Goal: Information Seeking & Learning: Understand process/instructions

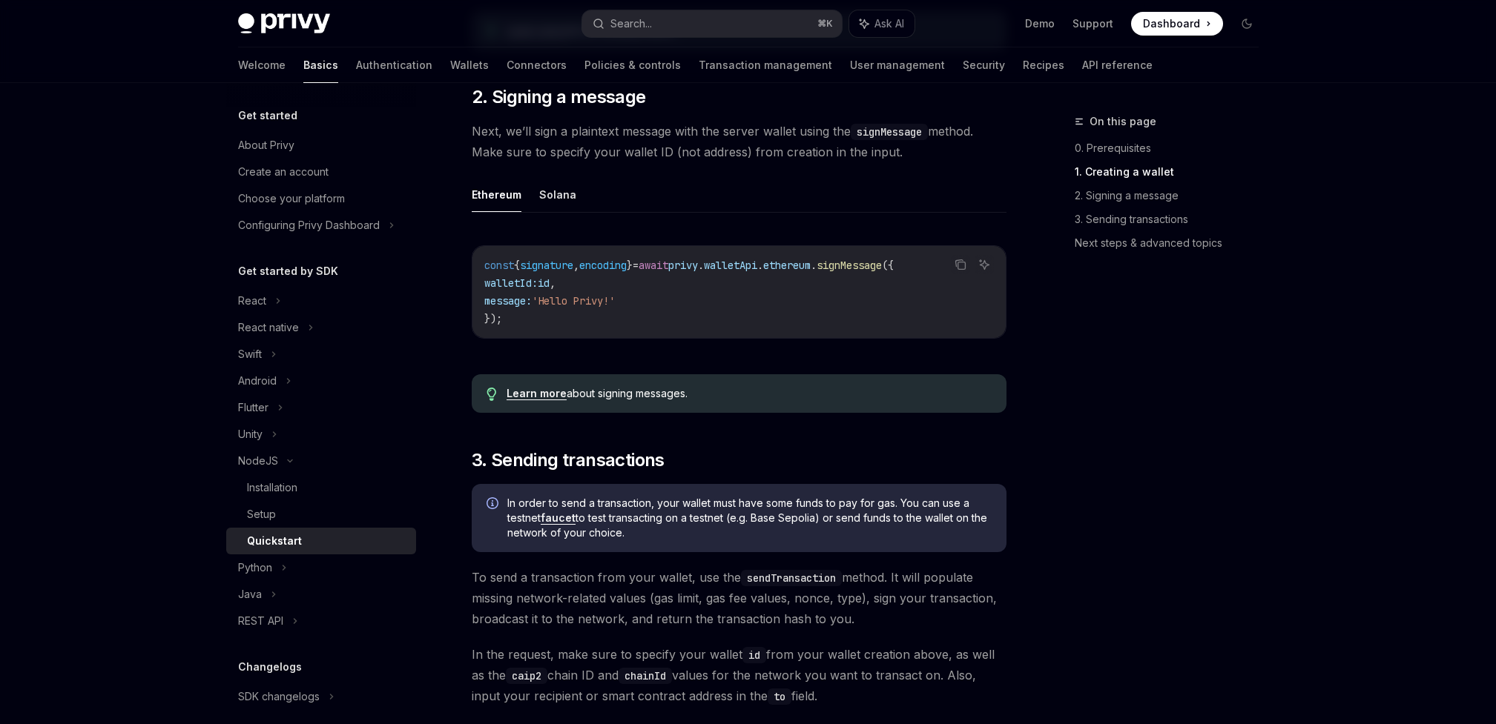
scroll to position [560, 0]
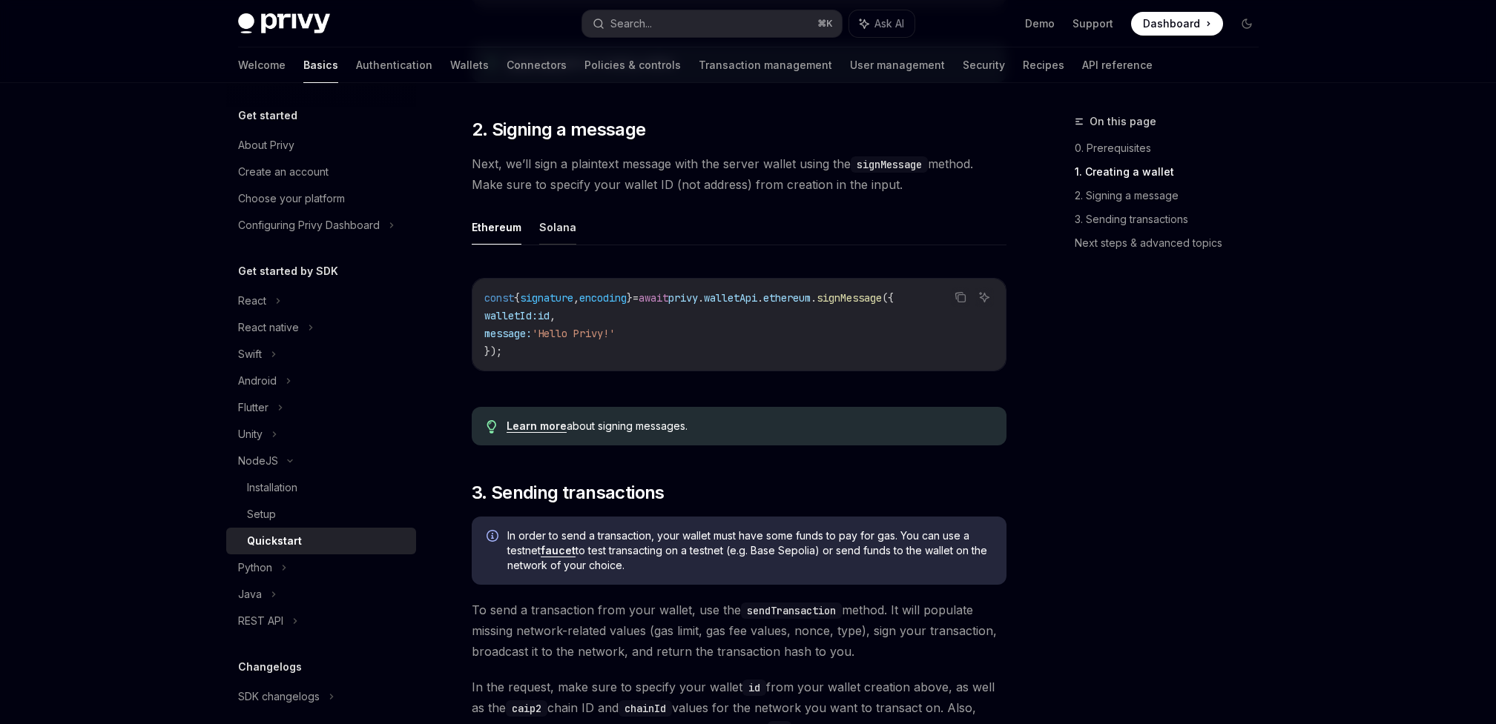
click at [548, 234] on button "Solana" at bounding box center [557, 227] width 37 height 35
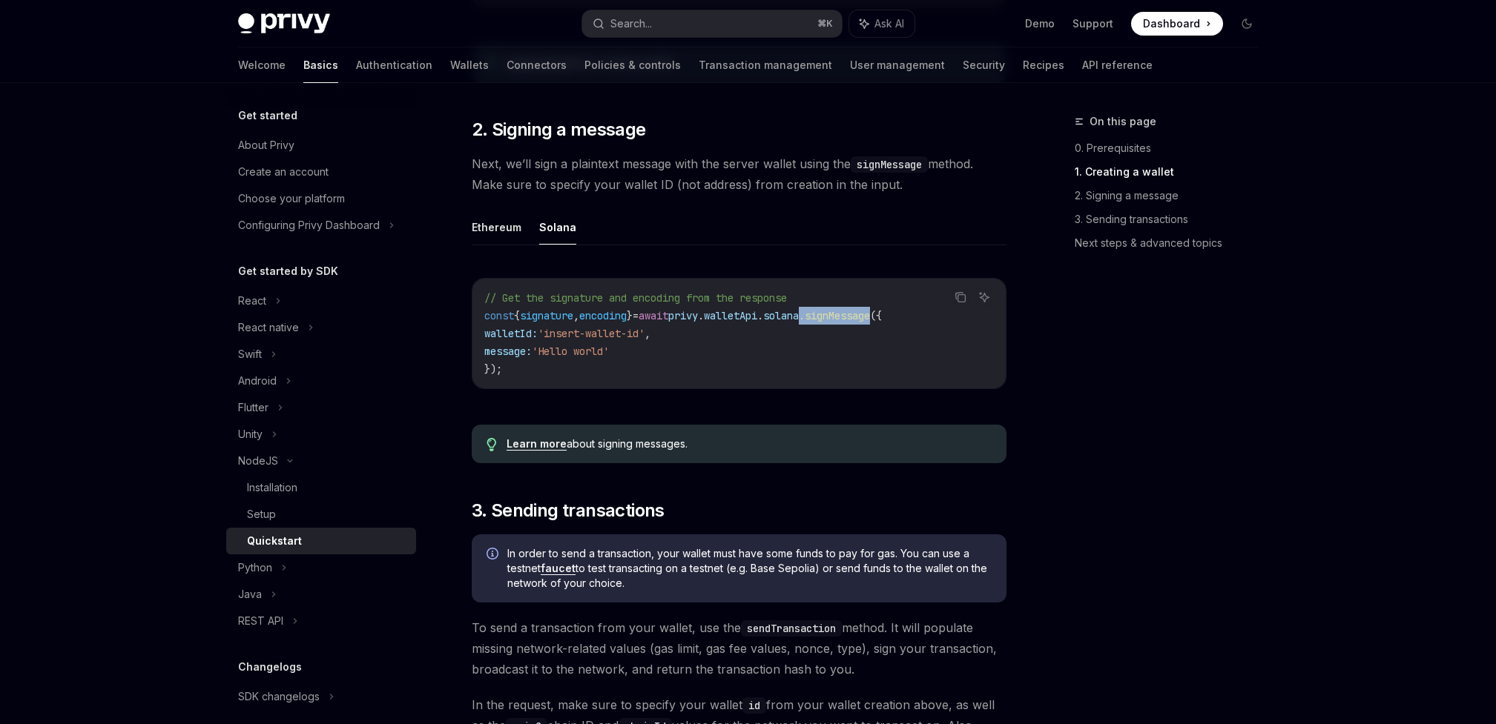
drag, startPoint x: 921, startPoint y: 321, endPoint x: 847, endPoint y: 318, distance: 74.2
click at [847, 318] on span "const { signature , encoding } = await privy . walletApi . [GEOGRAPHIC_DATA] . …" at bounding box center [682, 315] width 397 height 13
copy span ". signMessage"
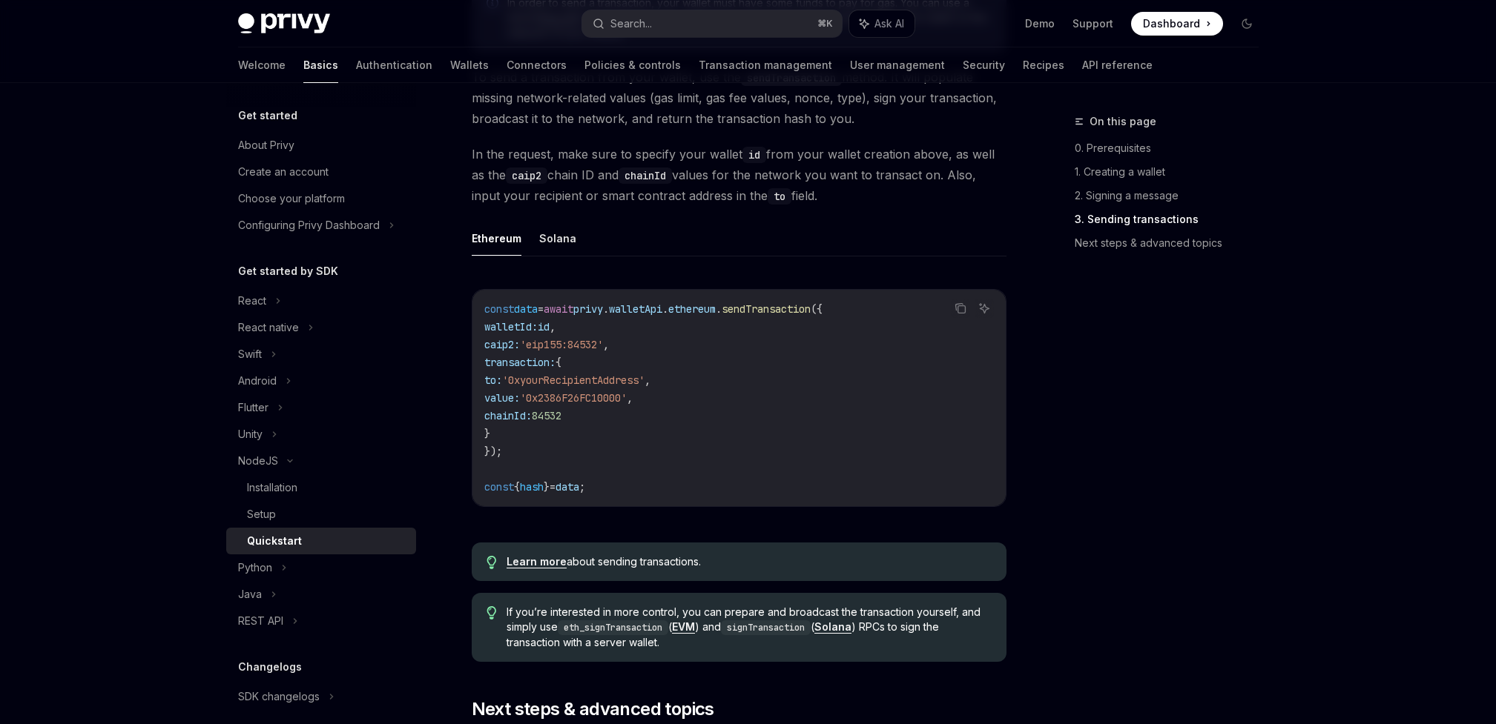
scroll to position [1108, 0]
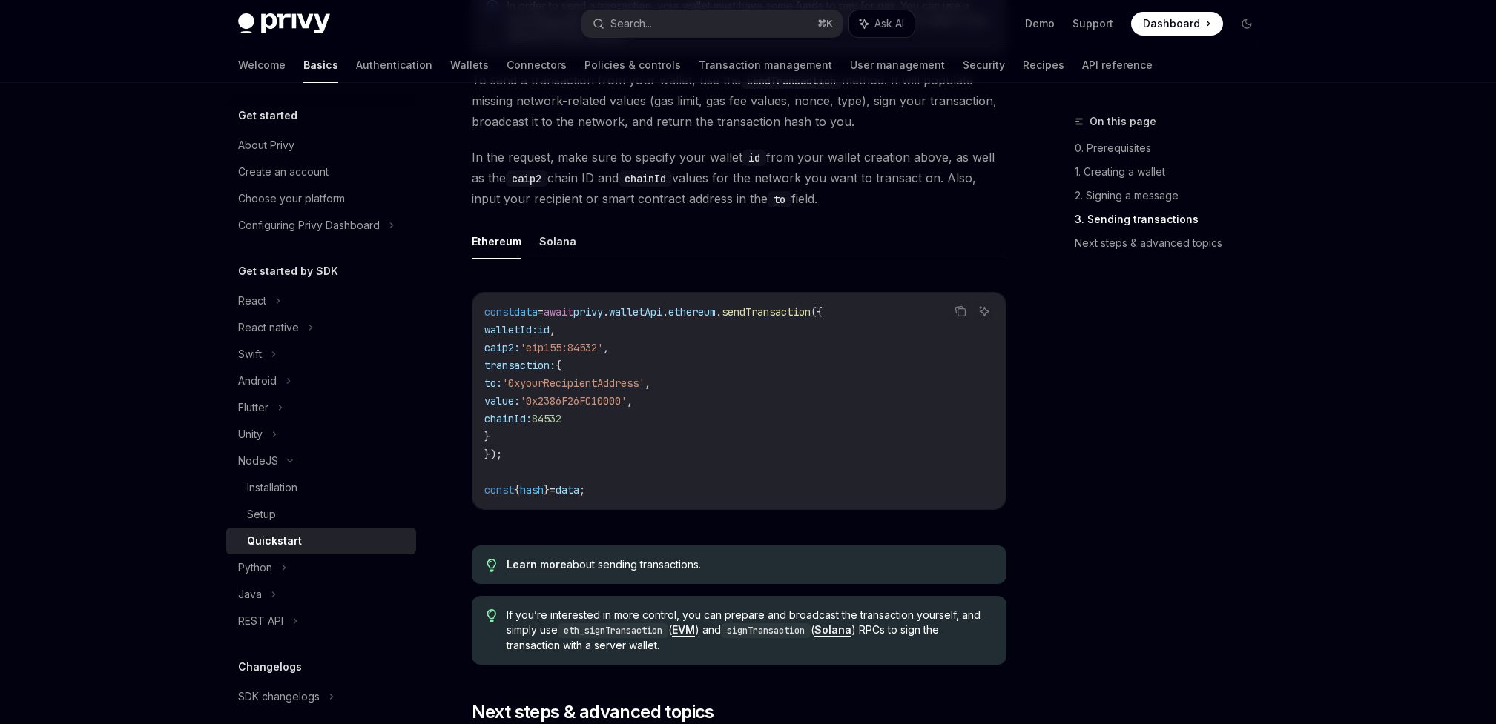
click at [558, 266] on div "Ethereum Solana Copy Ask AI const data = await privy . walletApi . ethereum . s…" at bounding box center [739, 379] width 535 height 310
click at [558, 248] on button "Solana" at bounding box center [557, 241] width 37 height 35
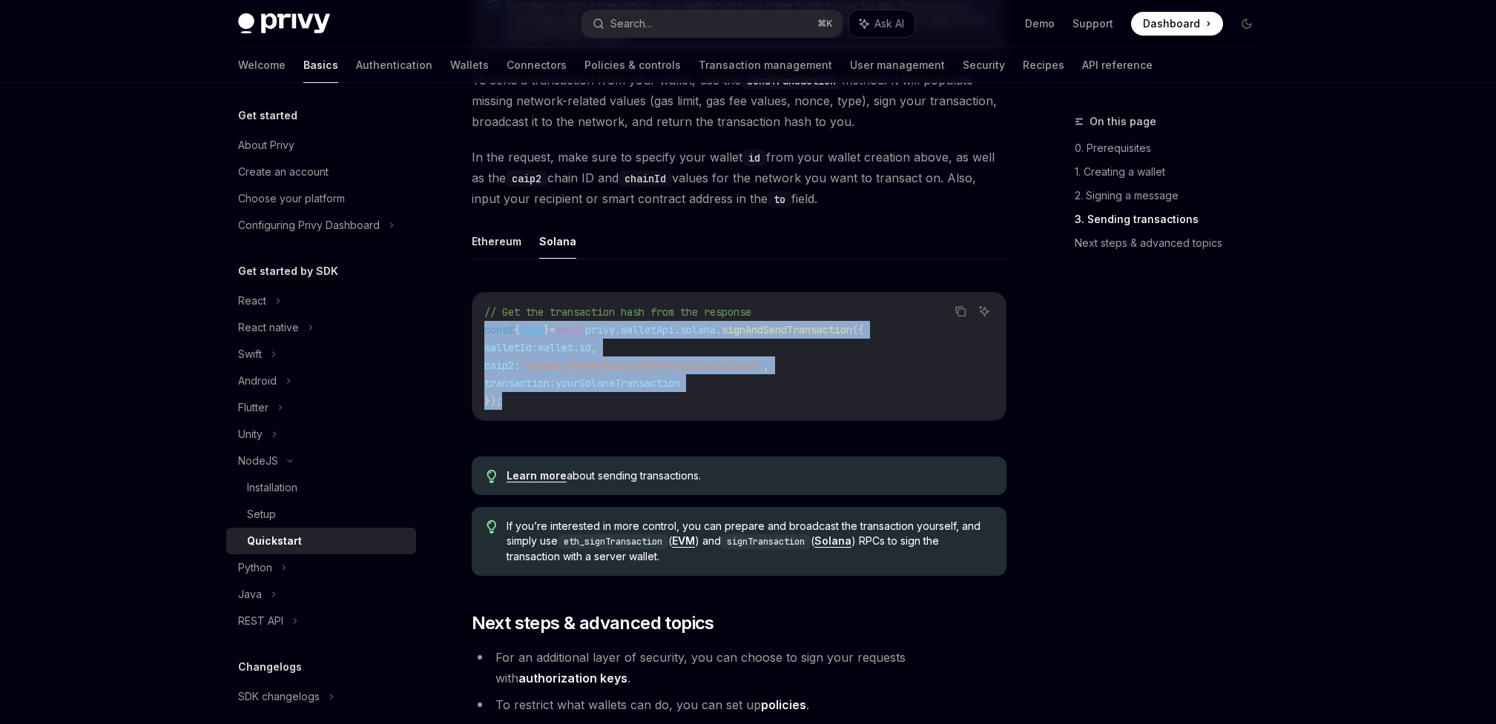
drag, startPoint x: 523, startPoint y: 403, endPoint x: 475, endPoint y: 335, distance: 84.0
click at [475, 335] on div "// Get the transaction hash from the response const { hash } = await privy . wa…" at bounding box center [738, 357] width 533 height 128
copy code "const { hash } = await privy . walletApi . [GEOGRAPHIC_DATA] . signAndSendTrans…"
click at [758, 383] on code "// Get the transaction hash from the response const { hash } = await privy . wa…" at bounding box center [738, 356] width 509 height 107
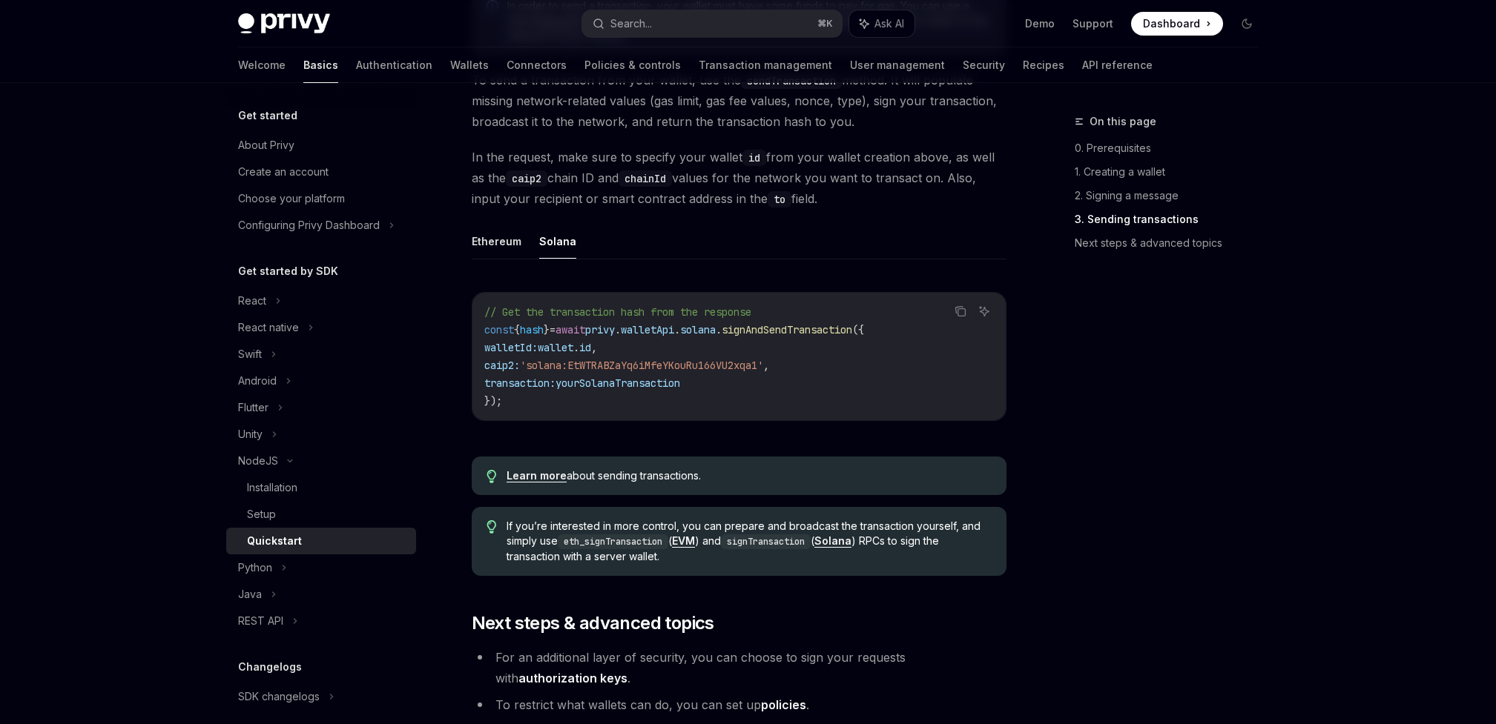
click at [852, 333] on span "signAndSendTransaction" at bounding box center [786, 329] width 131 height 13
drag, startPoint x: 896, startPoint y: 337, endPoint x: 714, endPoint y: 336, distance: 181.7
click at [714, 336] on span "const { hash } = await privy . walletApi . [GEOGRAPHIC_DATA] . signAndSendTrans…" at bounding box center [674, 329] width 380 height 13
copy span "solana . signAndSendTransaction"
click at [297, 490] on div "Installation" at bounding box center [272, 488] width 50 height 18
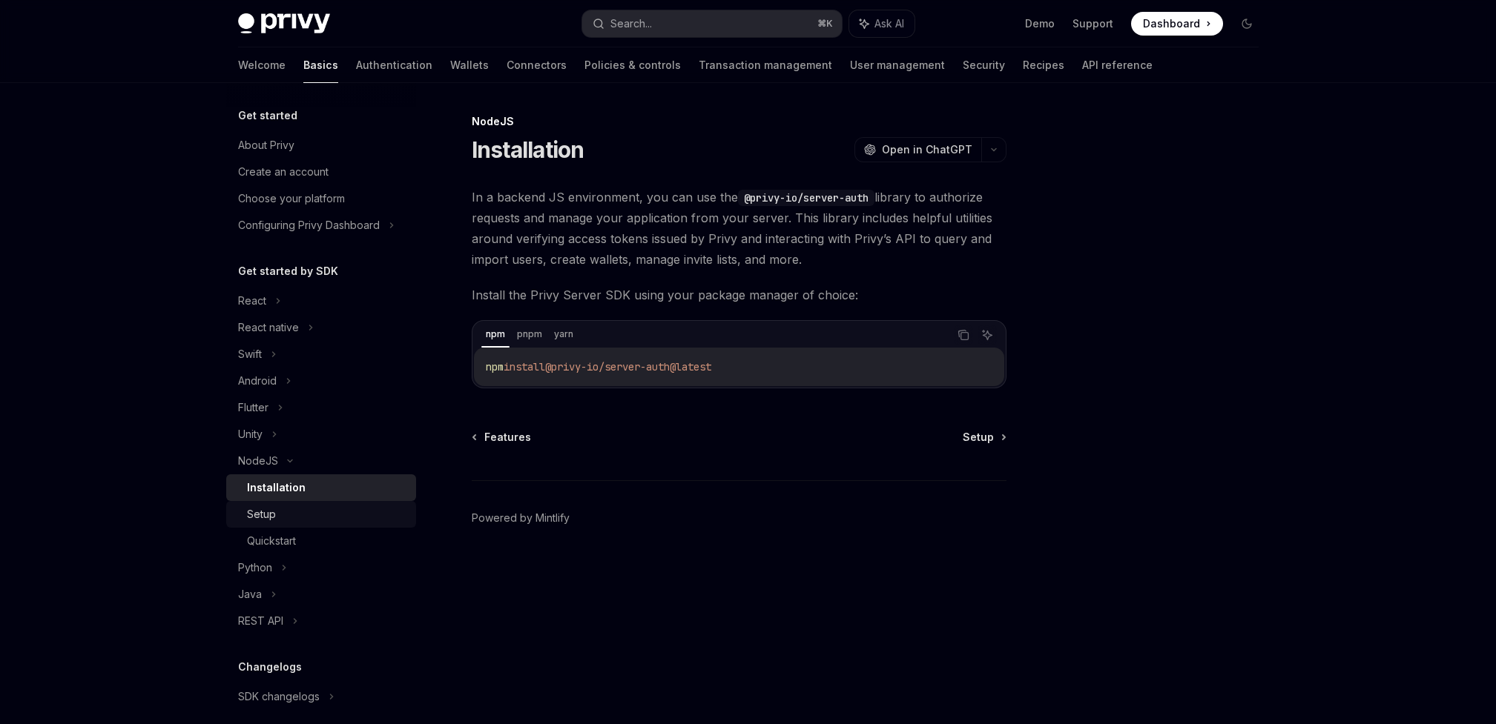
click at [273, 515] on div "Setup" at bounding box center [261, 515] width 29 height 18
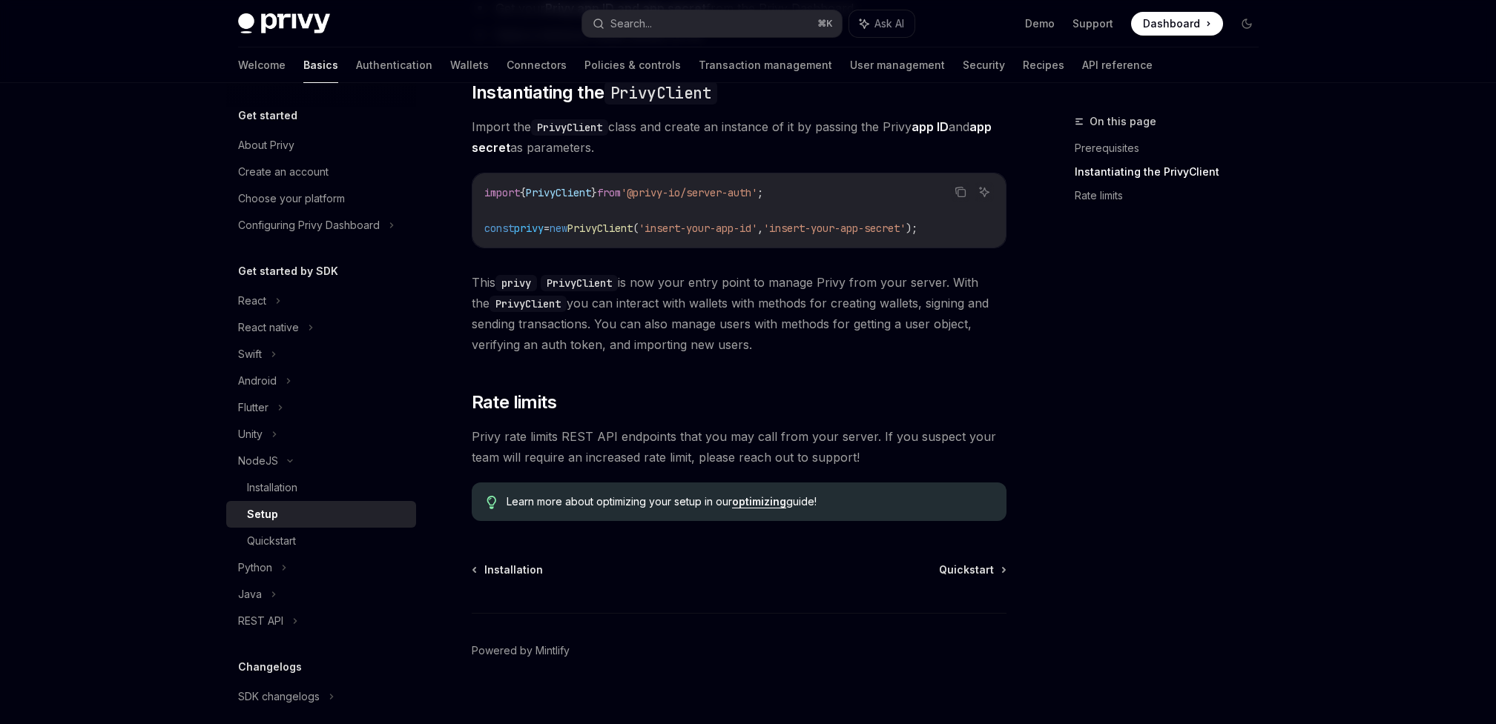
scroll to position [277, 0]
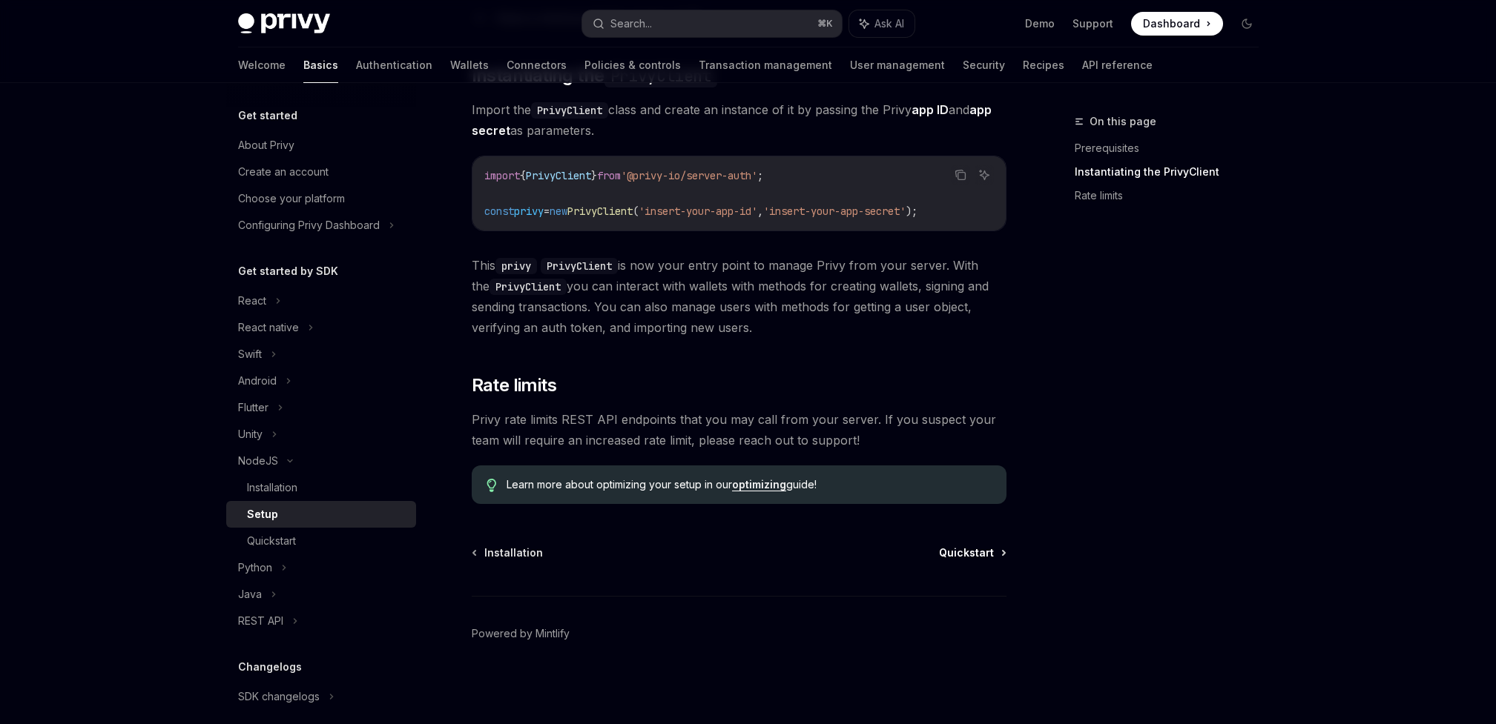
click at [963, 556] on span "Quickstart" at bounding box center [966, 553] width 55 height 15
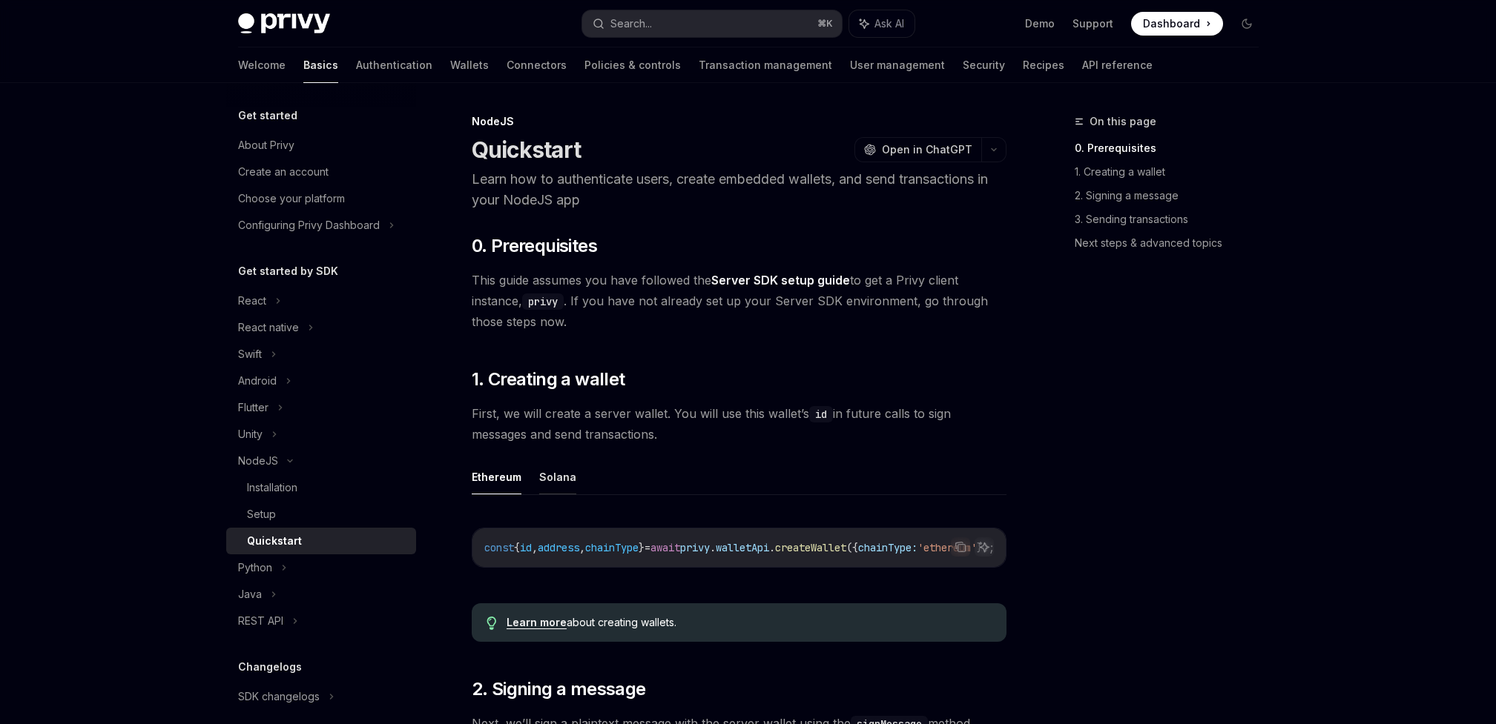
click at [566, 472] on button "Solana" at bounding box center [557, 477] width 37 height 35
type textarea "*"
click at [964, 551] on icon "Copy the contents from the code block" at bounding box center [960, 548] width 7 height 7
click at [957, 543] on icon "Copy the contents from the code block" at bounding box center [958, 546] width 7 height 7
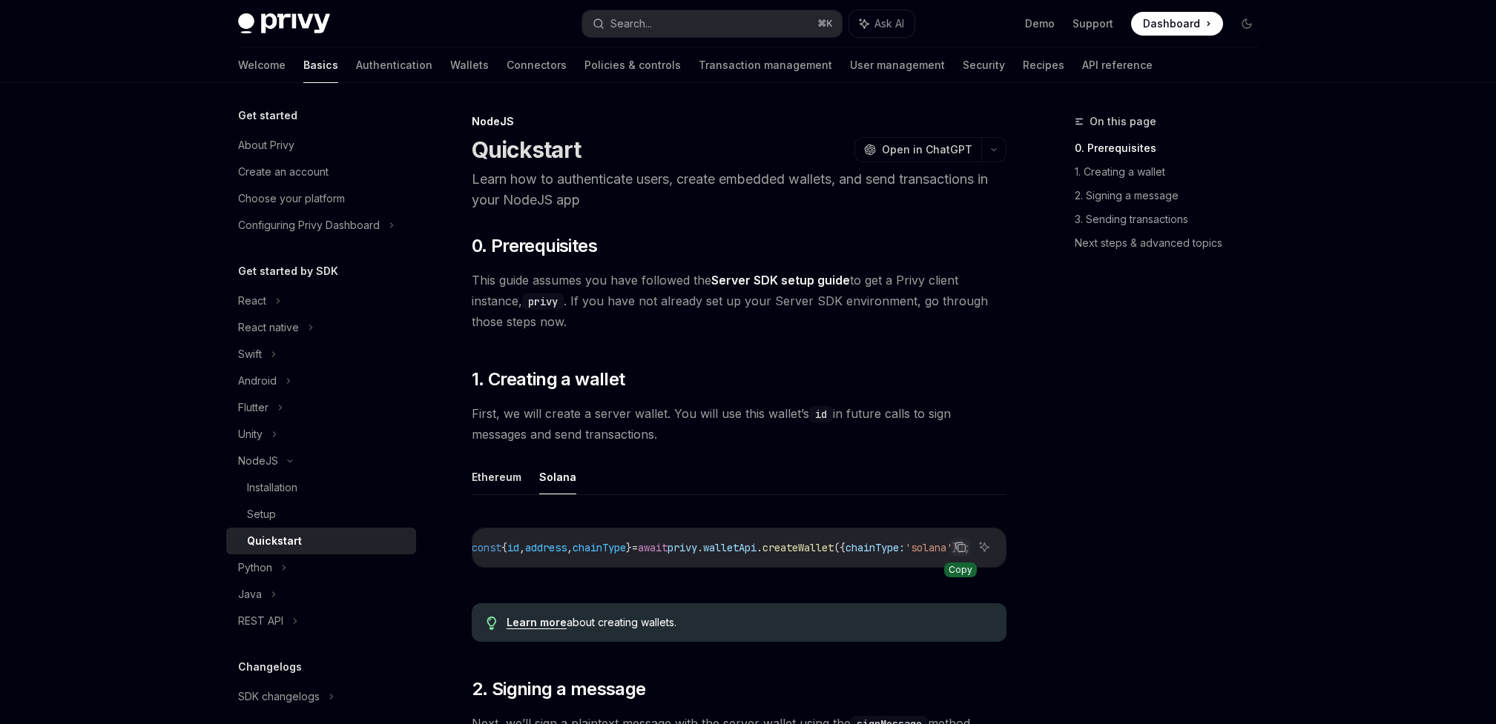
click at [962, 552] on icon "Copy the contents from the code block" at bounding box center [960, 548] width 7 height 7
click at [726, 24] on button "Search... ⌘ K" at bounding box center [712, 23] width 260 height 27
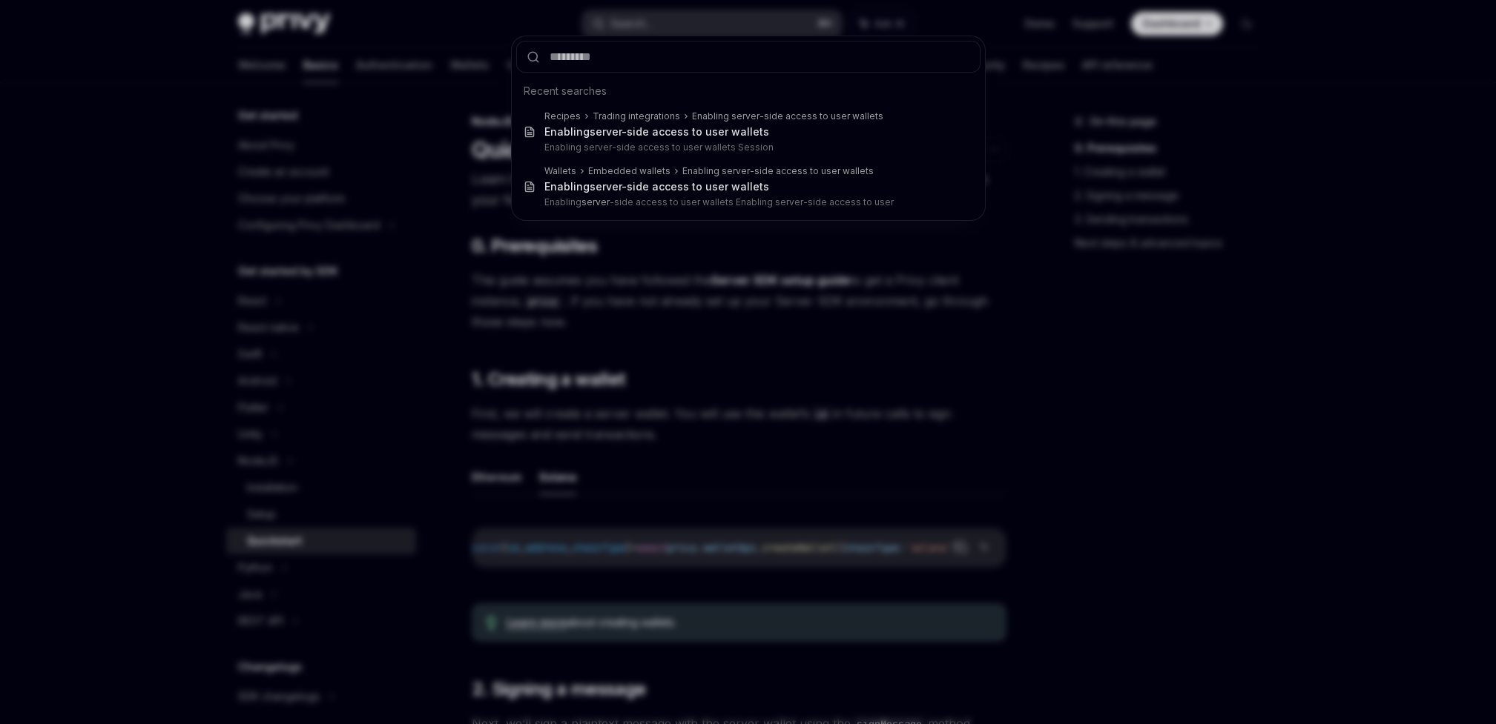
type input "**********"
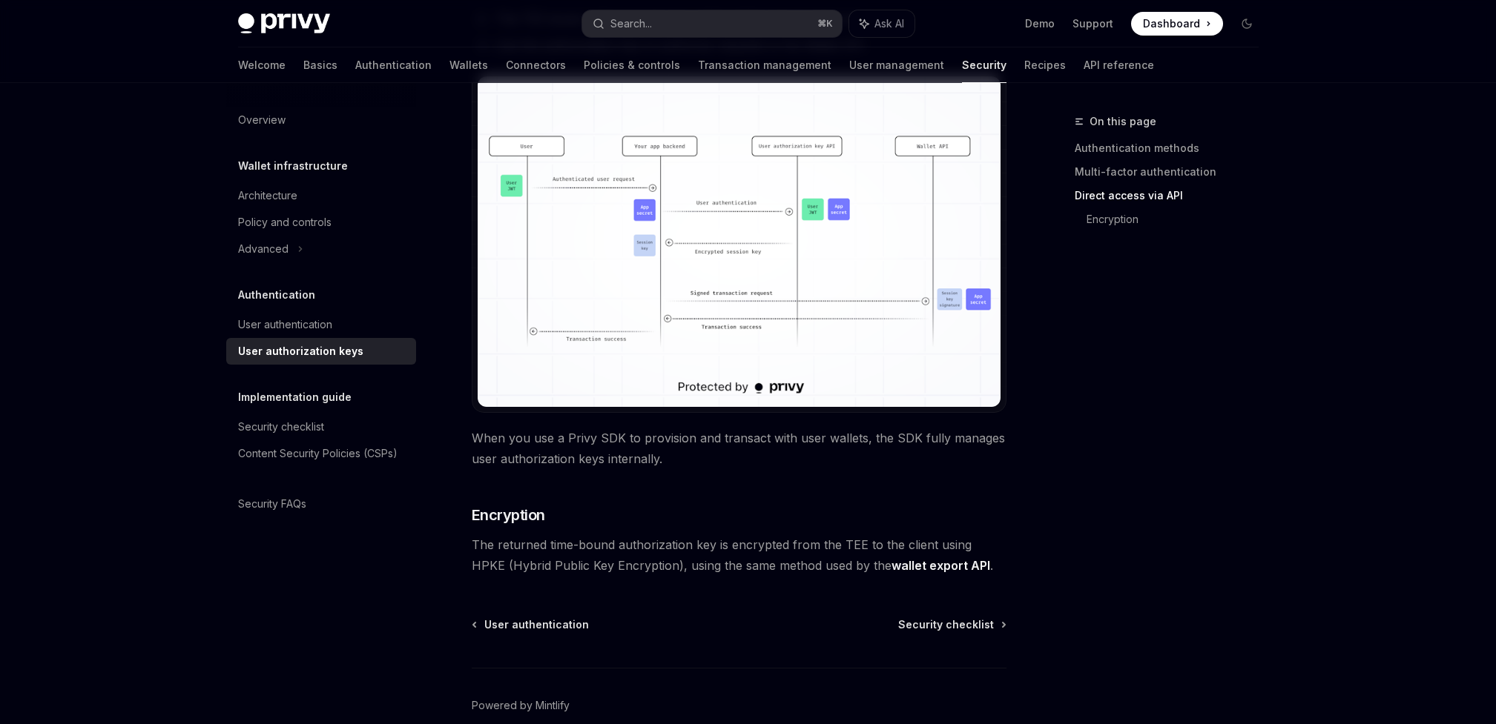
scroll to position [1226, 0]
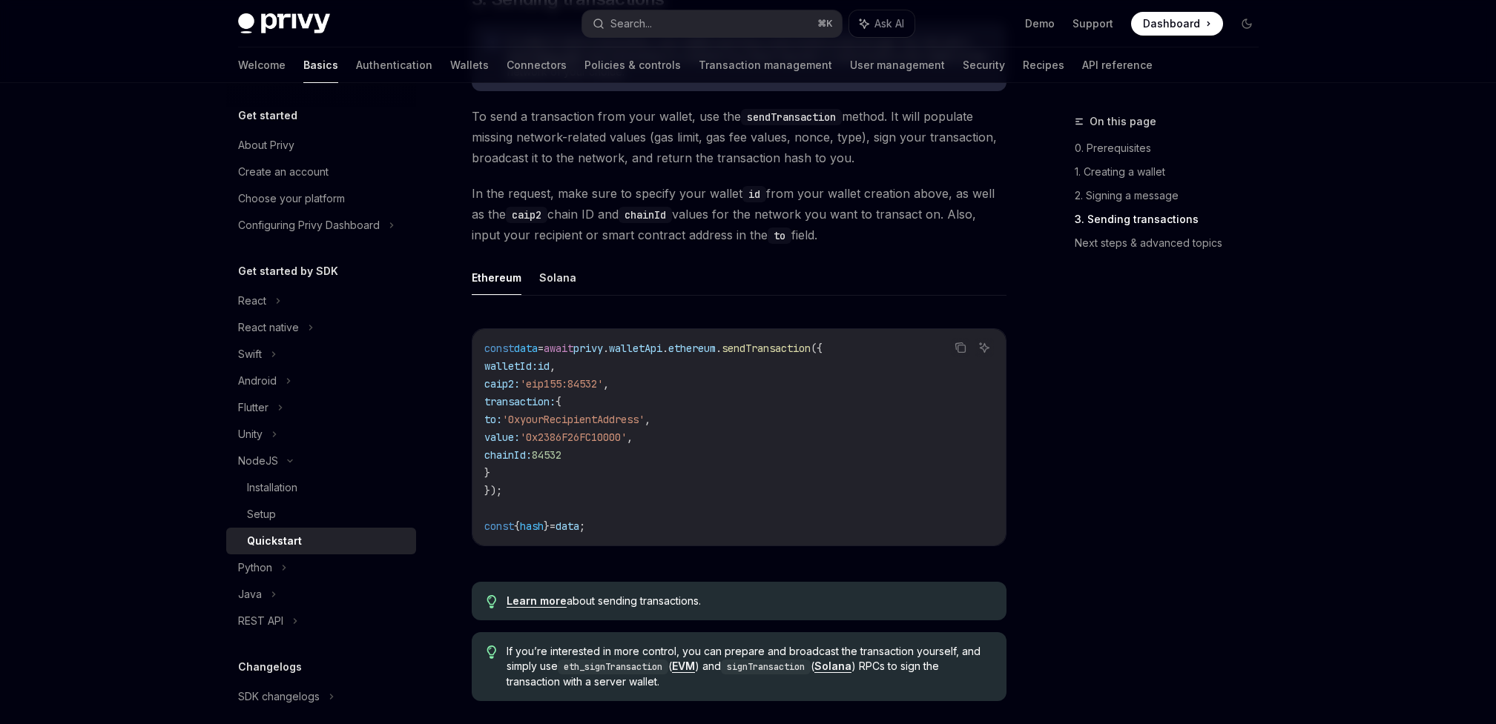
scroll to position [1024, 0]
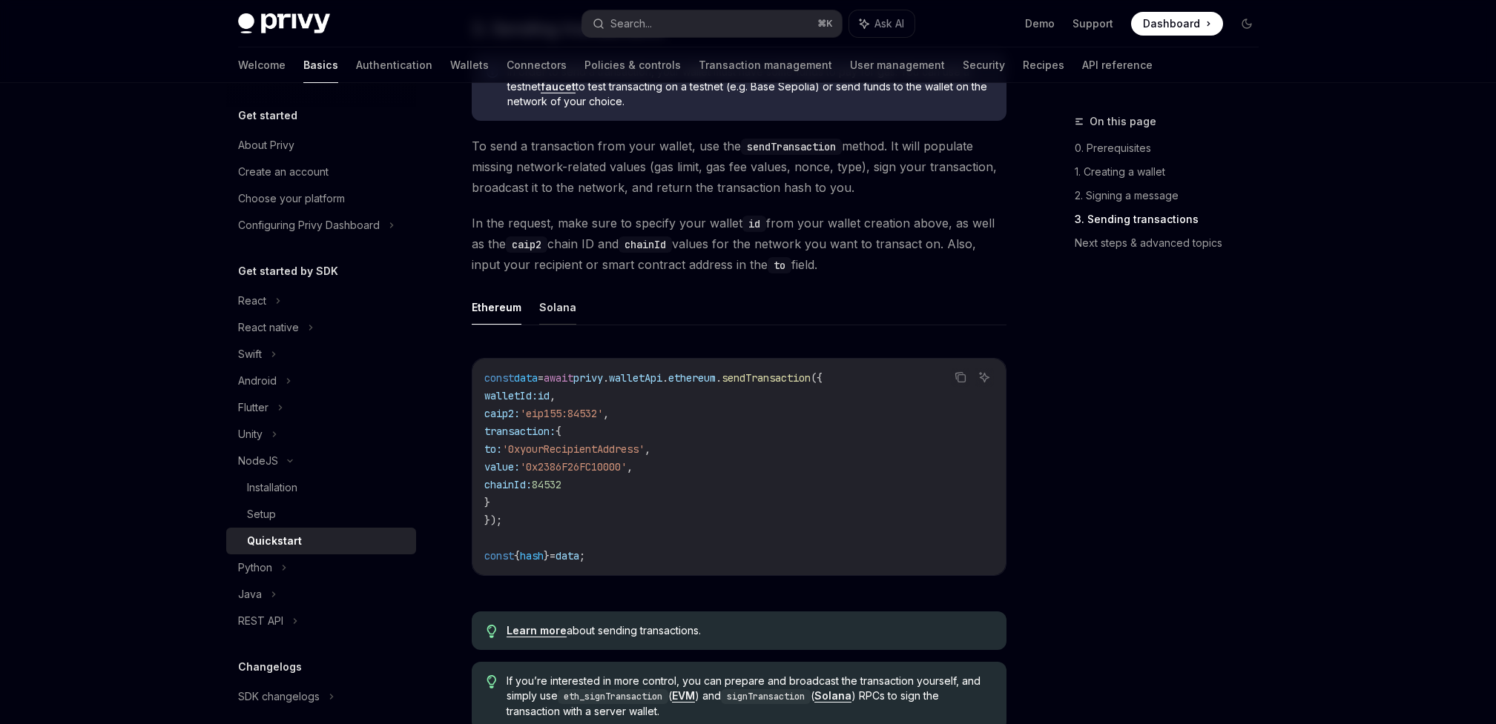
click at [550, 315] on button "Solana" at bounding box center [557, 307] width 37 height 35
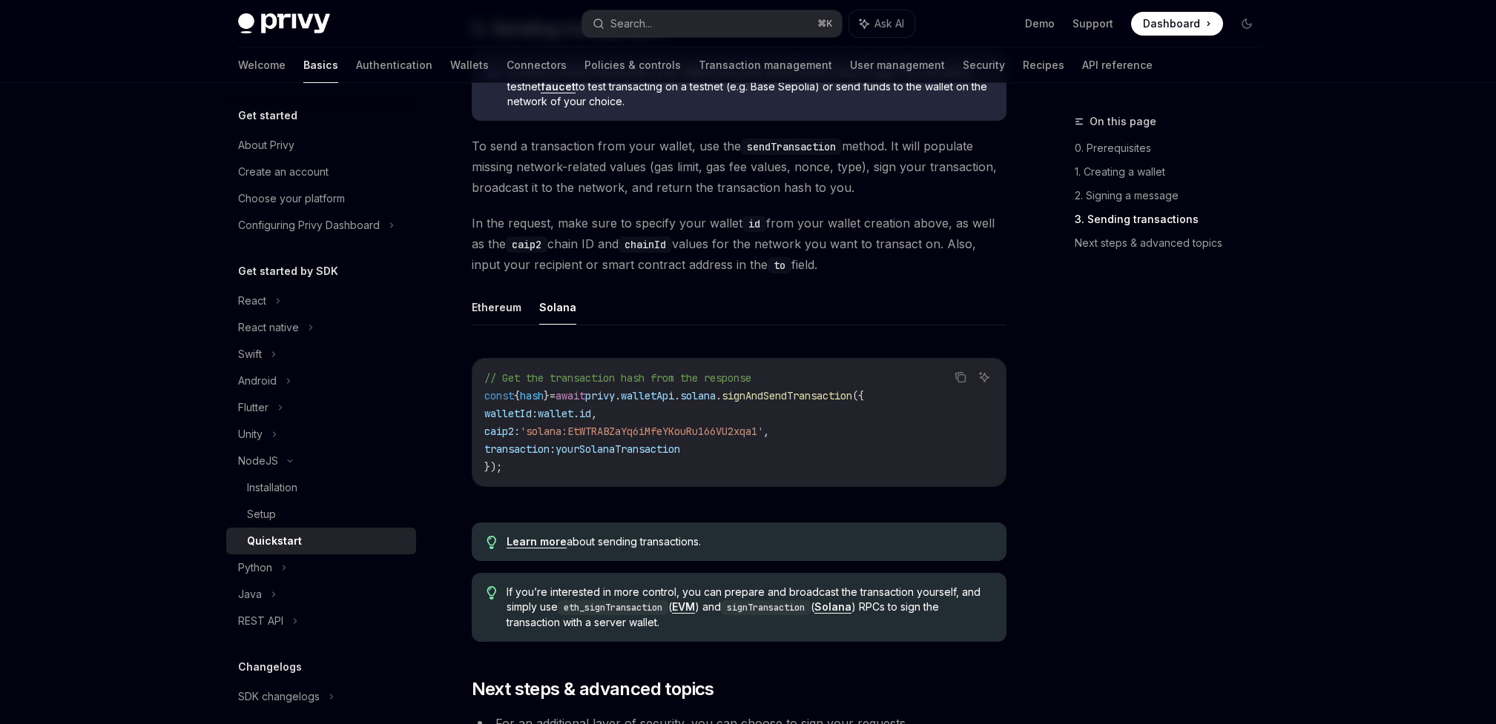
click at [607, 495] on div "Copy Ask AI // Get the transaction hash from the response const { hash } = awai…" at bounding box center [739, 427] width 535 height 168
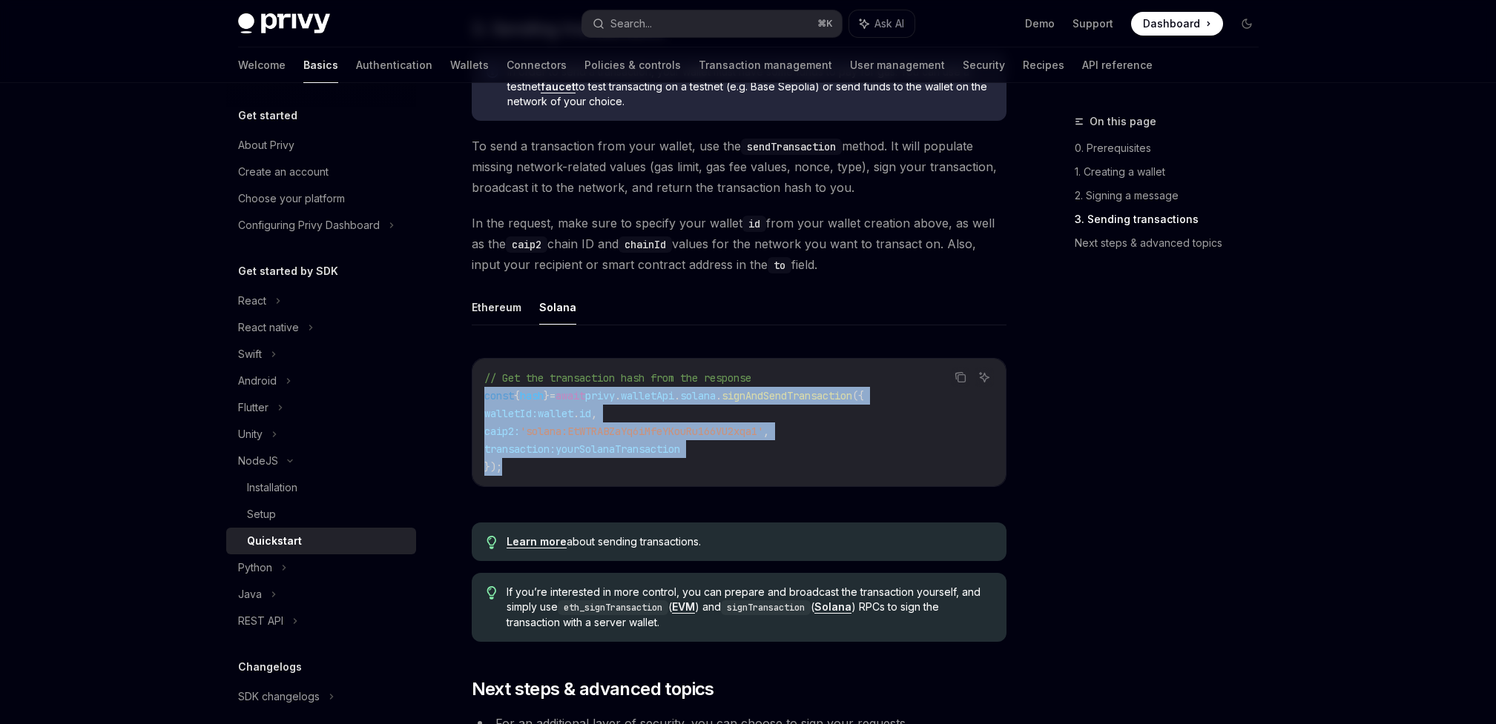
drag, startPoint x: 513, startPoint y: 474, endPoint x: 484, endPoint y: 402, distance: 77.5
click at [484, 402] on code "// Get the transaction hash from the response const { hash } = await privy . wa…" at bounding box center [738, 422] width 509 height 107
copy code "const { hash } = await privy . walletApi . [GEOGRAPHIC_DATA] . signAndSendTrans…"
click at [716, 402] on span "solana" at bounding box center [698, 395] width 36 height 13
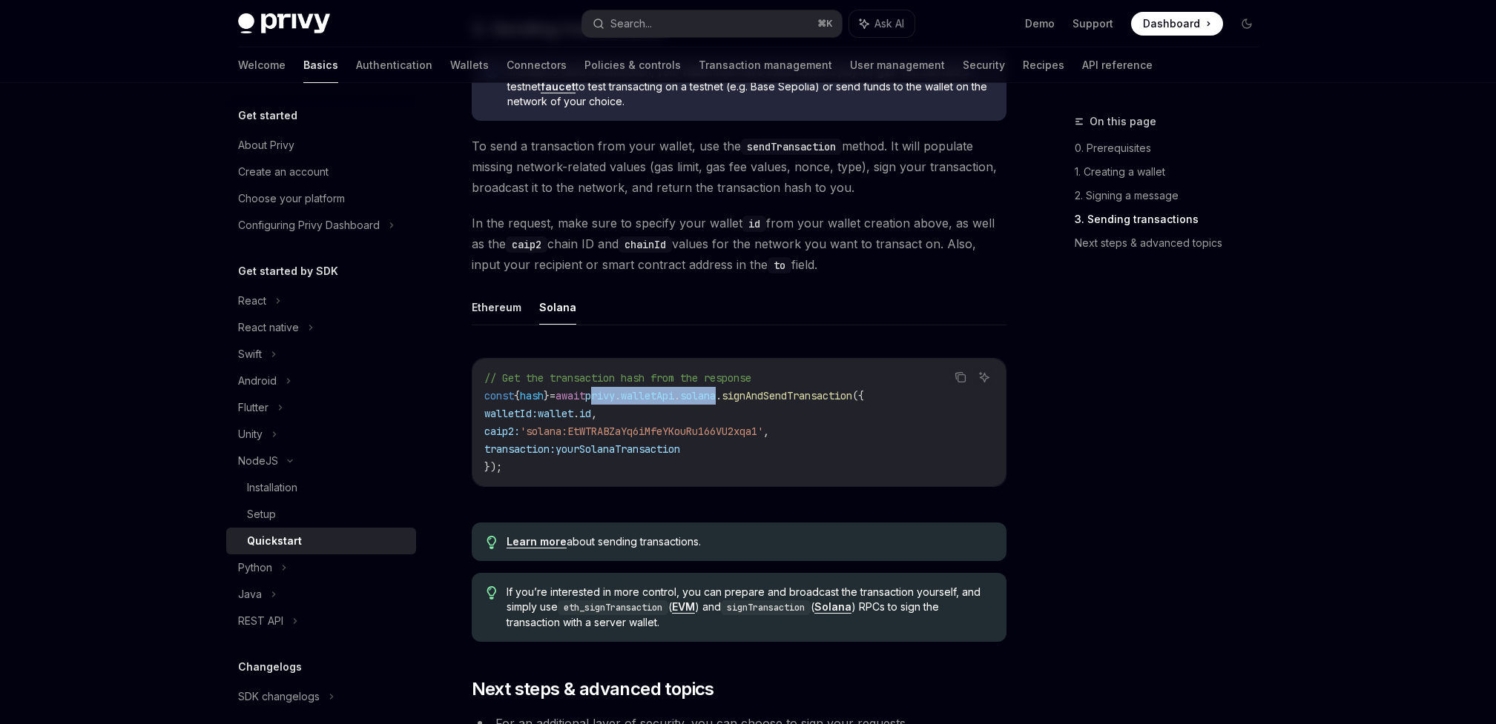
drag, startPoint x: 753, startPoint y: 403, endPoint x: 616, endPoint y: 402, distance: 136.4
click at [616, 402] on span "const { hash } = await privy . walletApi . [GEOGRAPHIC_DATA] . signAndSendTrans…" at bounding box center [674, 395] width 380 height 13
copy span "privy . walletApi . [GEOGRAPHIC_DATA]"
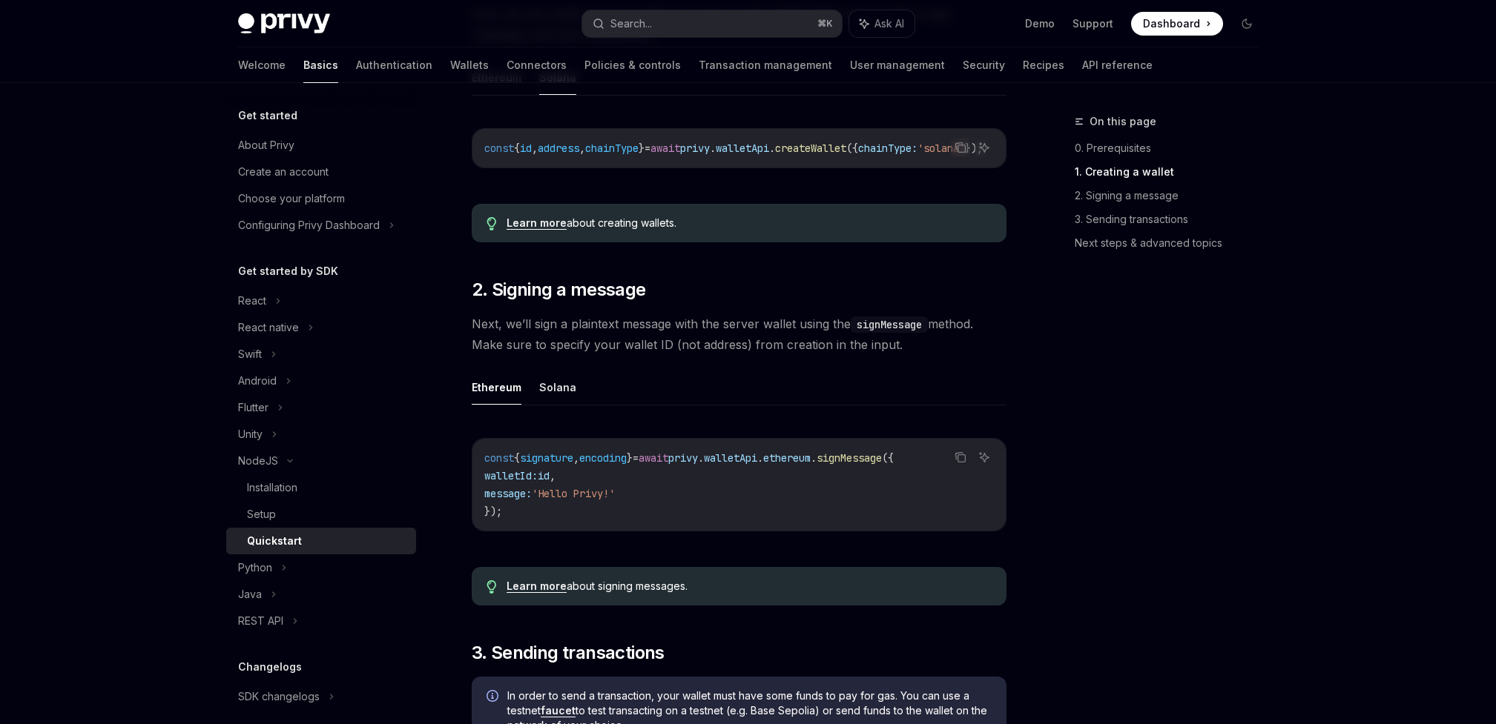
scroll to position [397, 0]
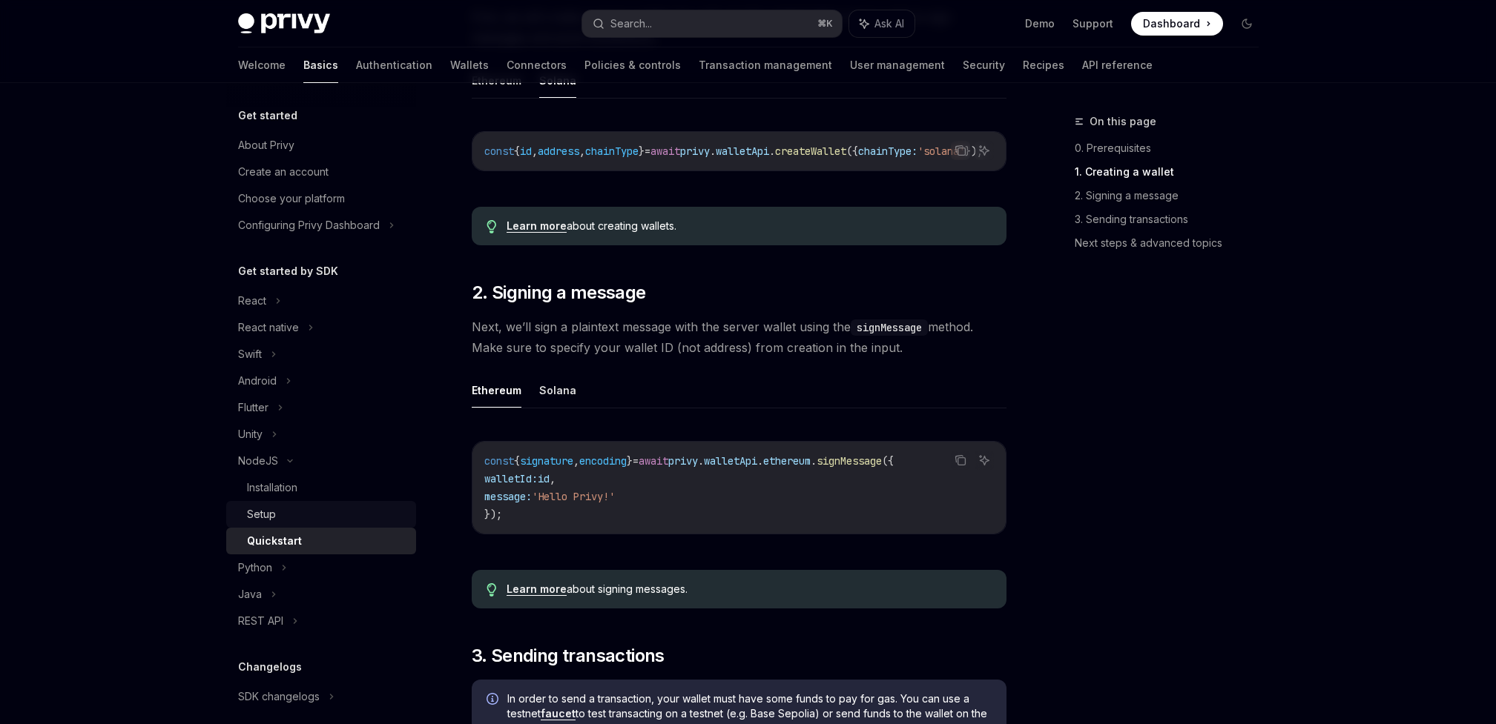
click at [268, 522] on div "Setup" at bounding box center [261, 515] width 29 height 18
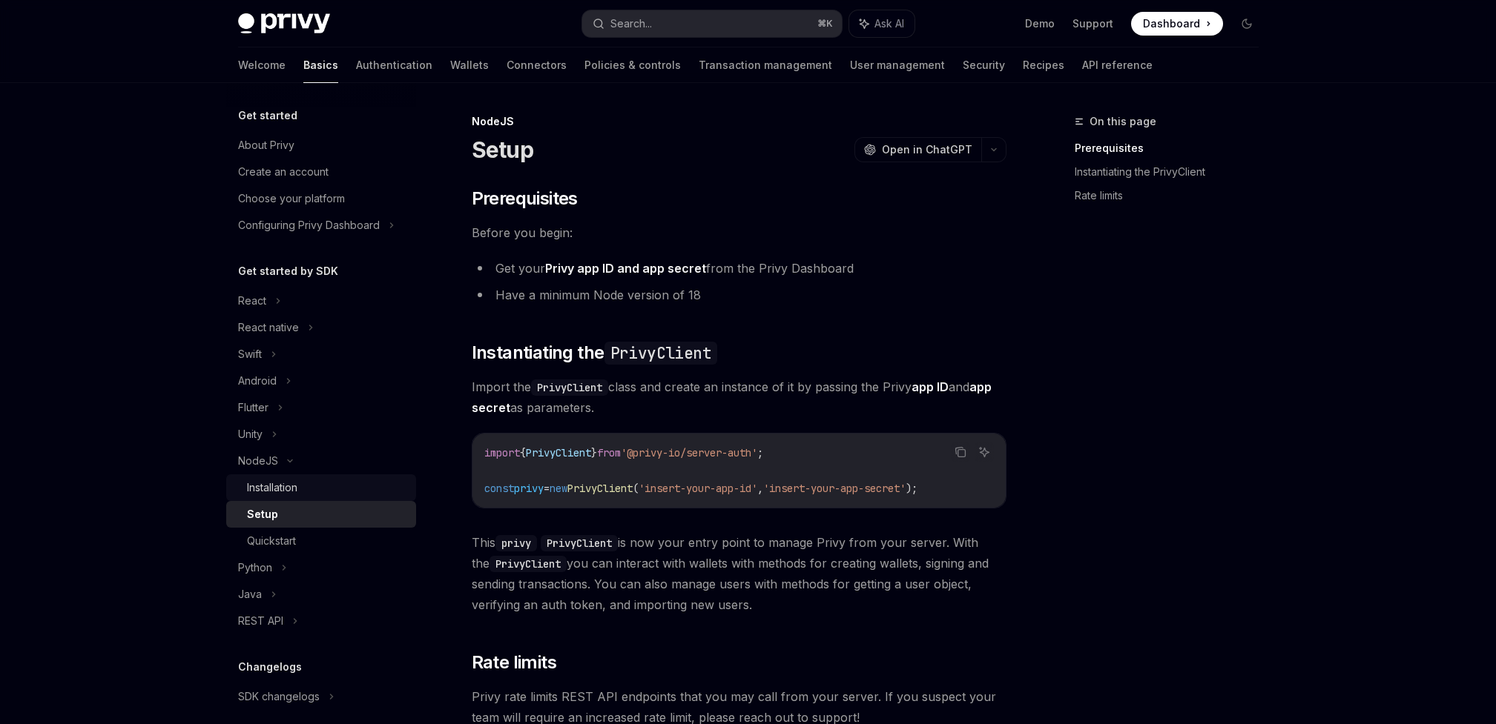
click at [277, 482] on div "Installation" at bounding box center [272, 488] width 50 height 18
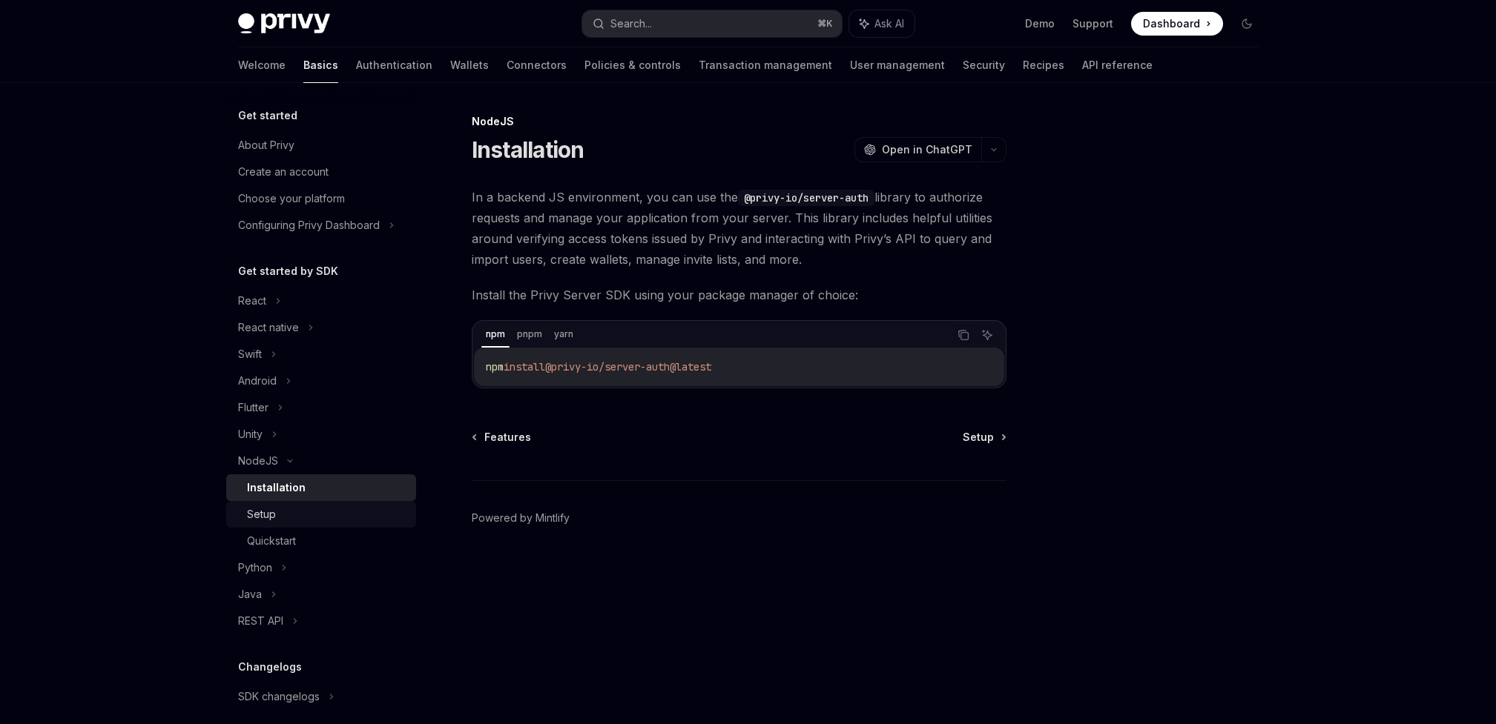
click at [295, 508] on div "Setup" at bounding box center [327, 515] width 160 height 18
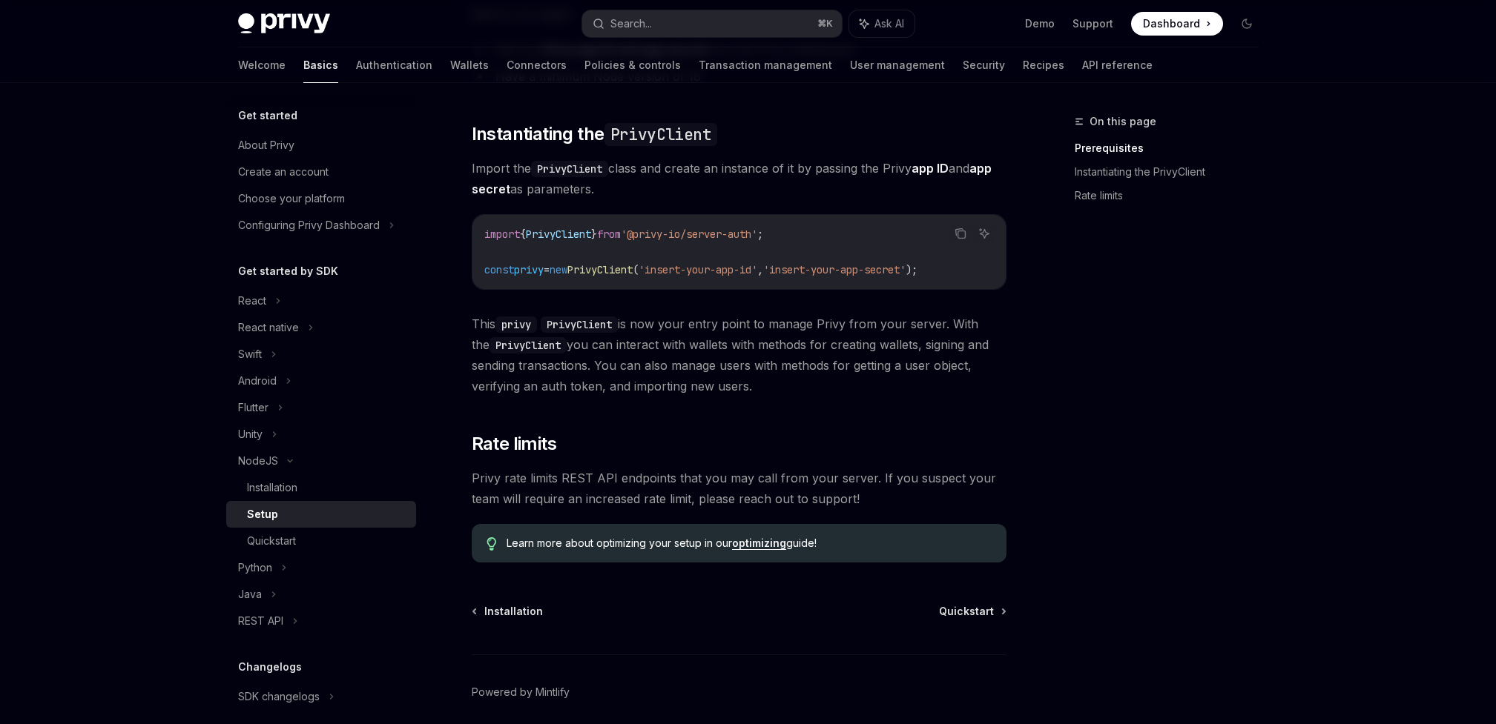
scroll to position [277, 0]
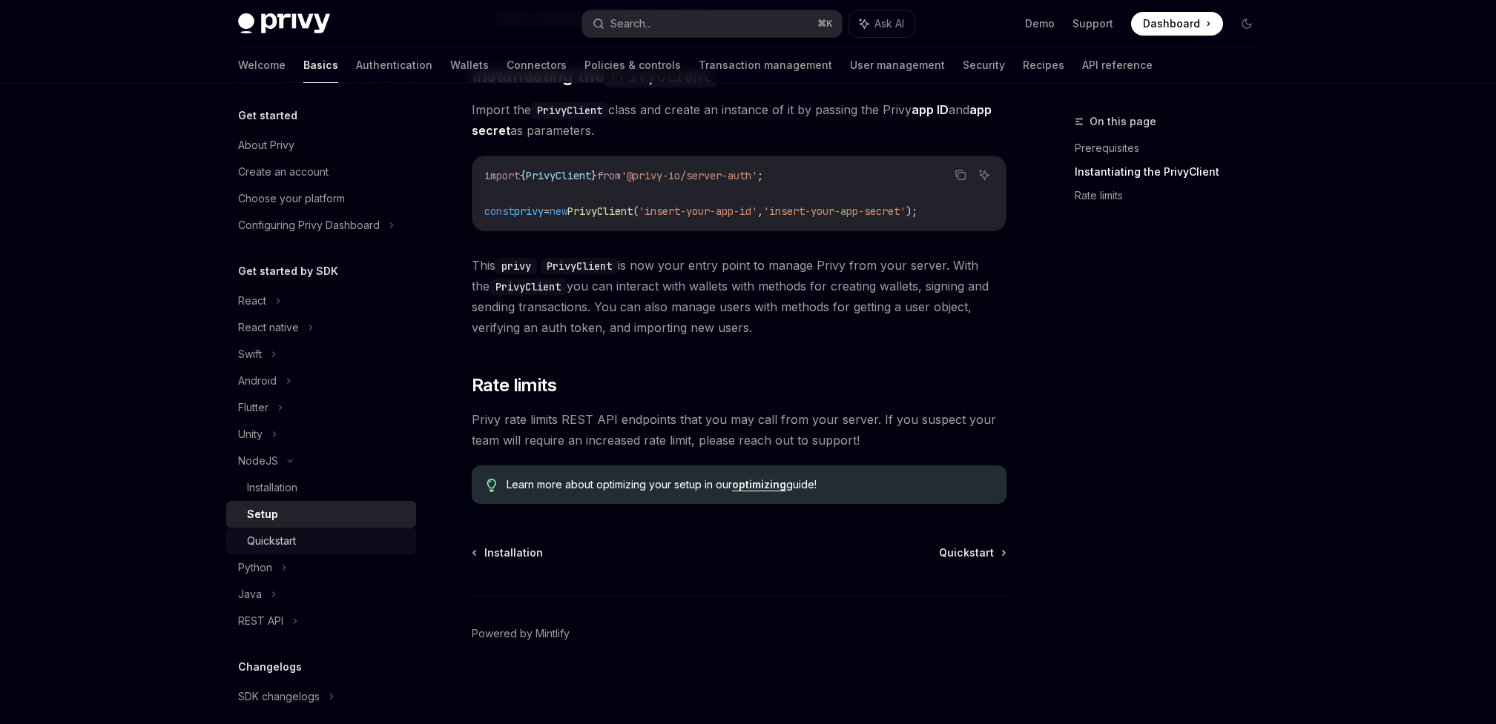
click at [314, 543] on div "Quickstart" at bounding box center [327, 541] width 160 height 18
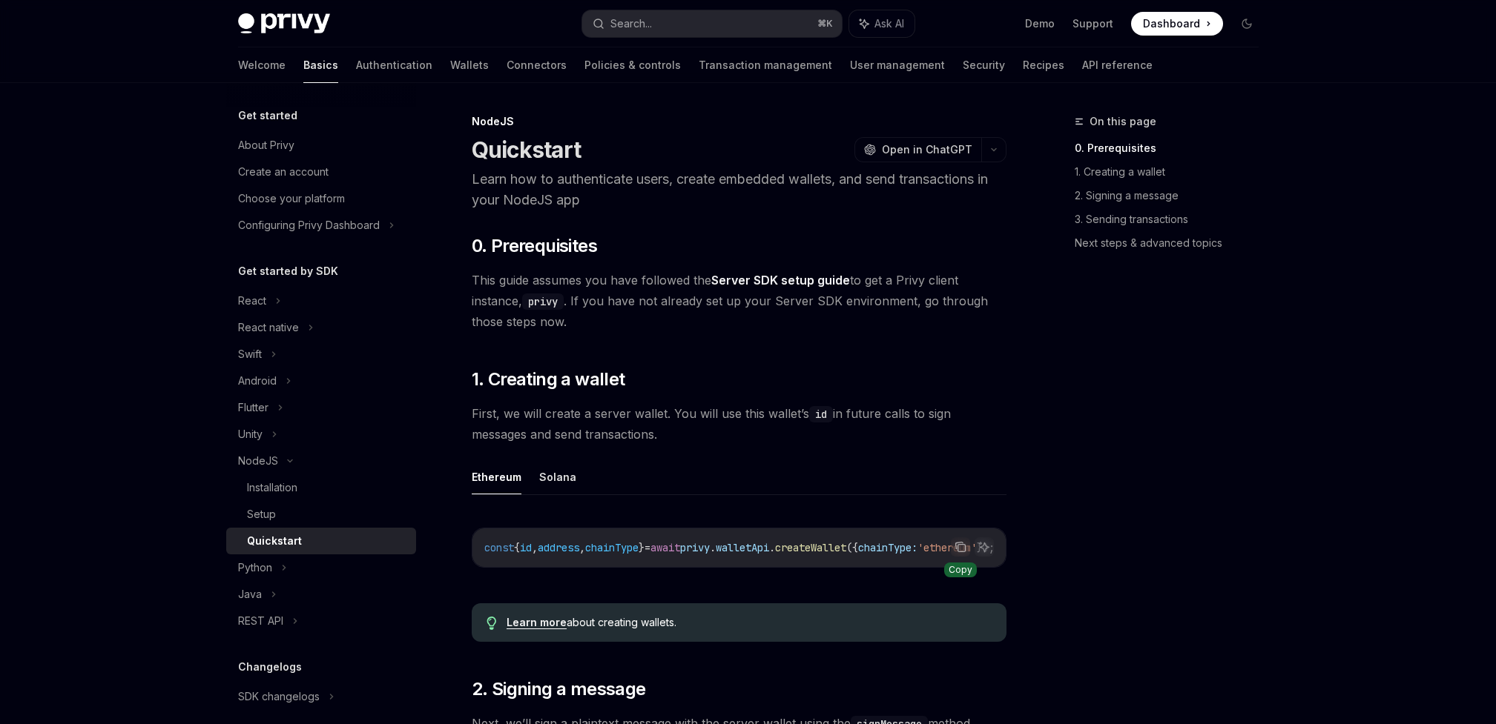
click at [962, 548] on icon "Copy the contents from the code block" at bounding box center [960, 547] width 12 height 12
click at [552, 480] on button "Solana" at bounding box center [557, 477] width 37 height 35
click at [502, 483] on button "Ethereum" at bounding box center [497, 477] width 50 height 35
click at [557, 483] on button "Solana" at bounding box center [557, 477] width 37 height 35
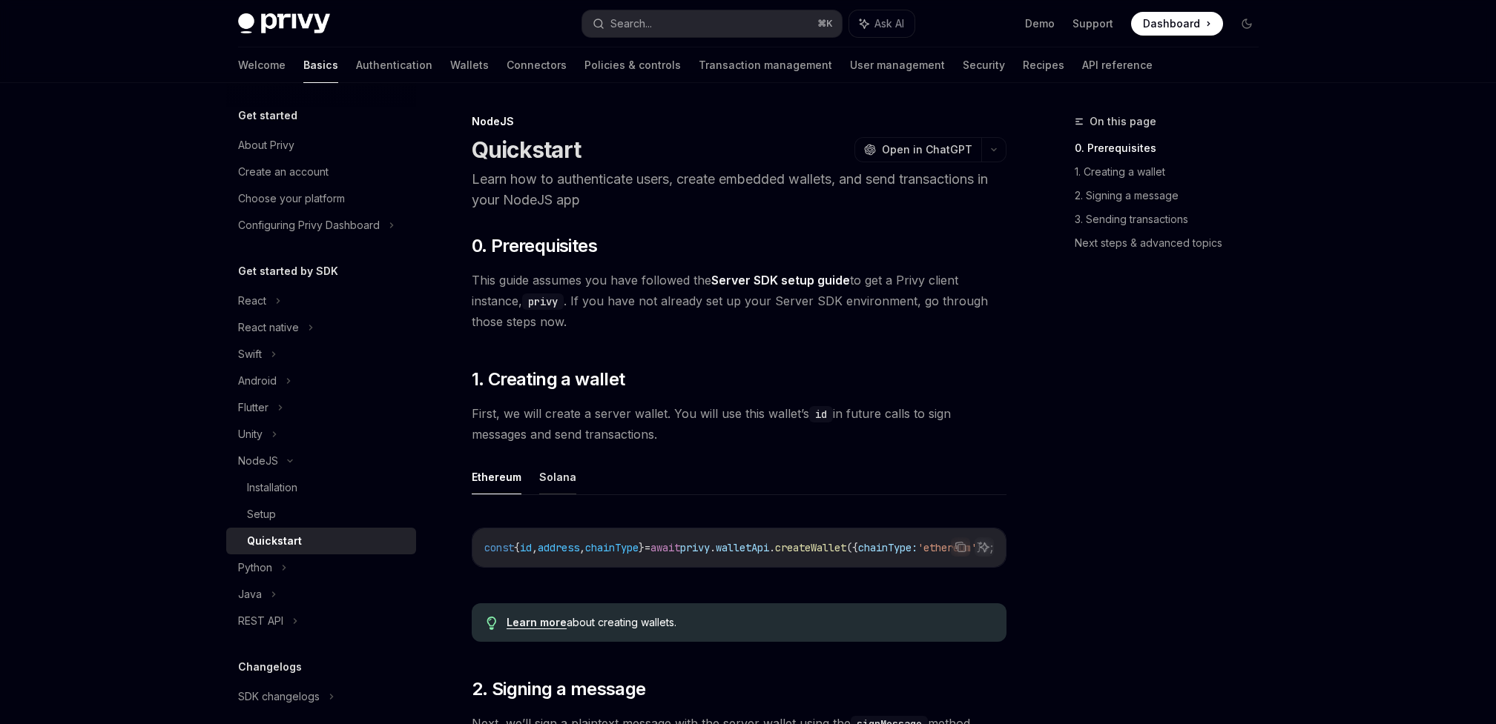
type textarea "*"
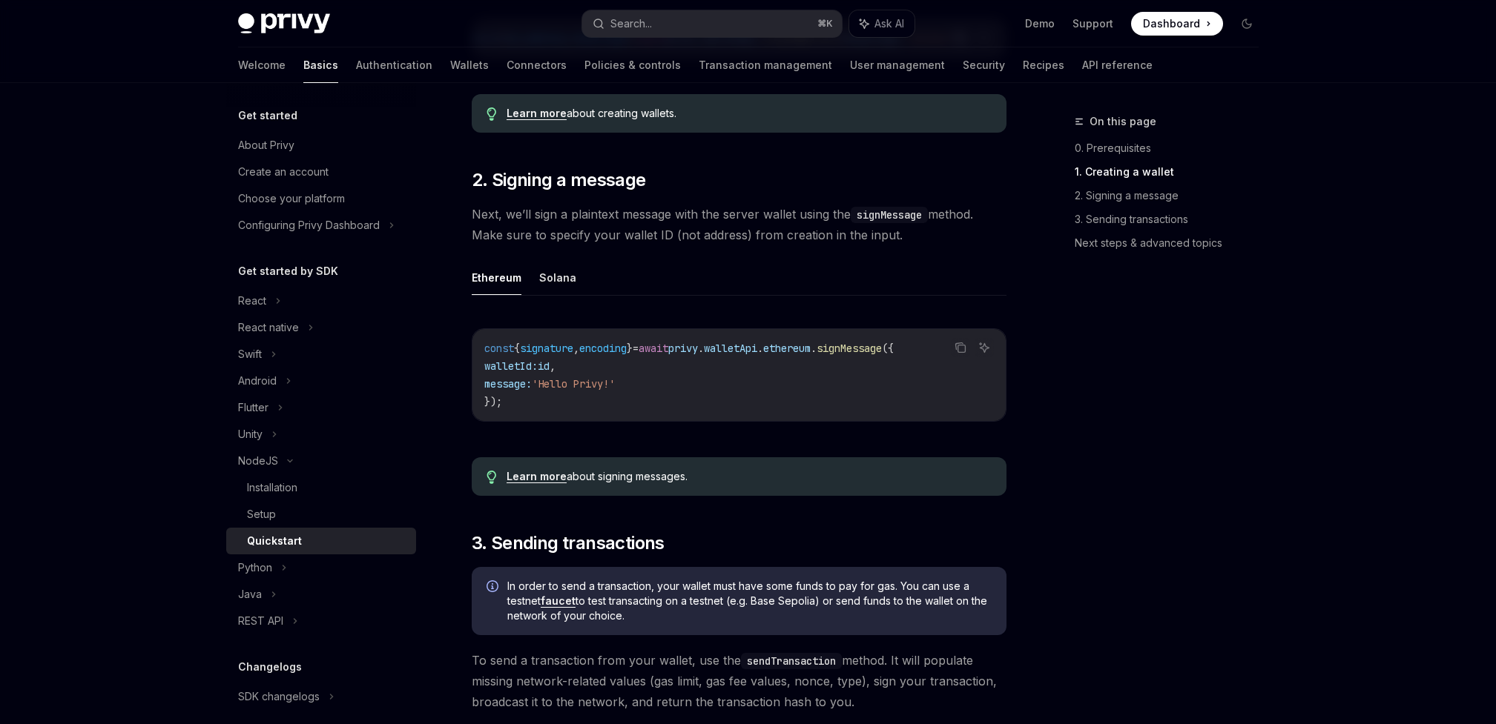
scroll to position [512, 0]
